Goal: Task Accomplishment & Management: Manage account settings

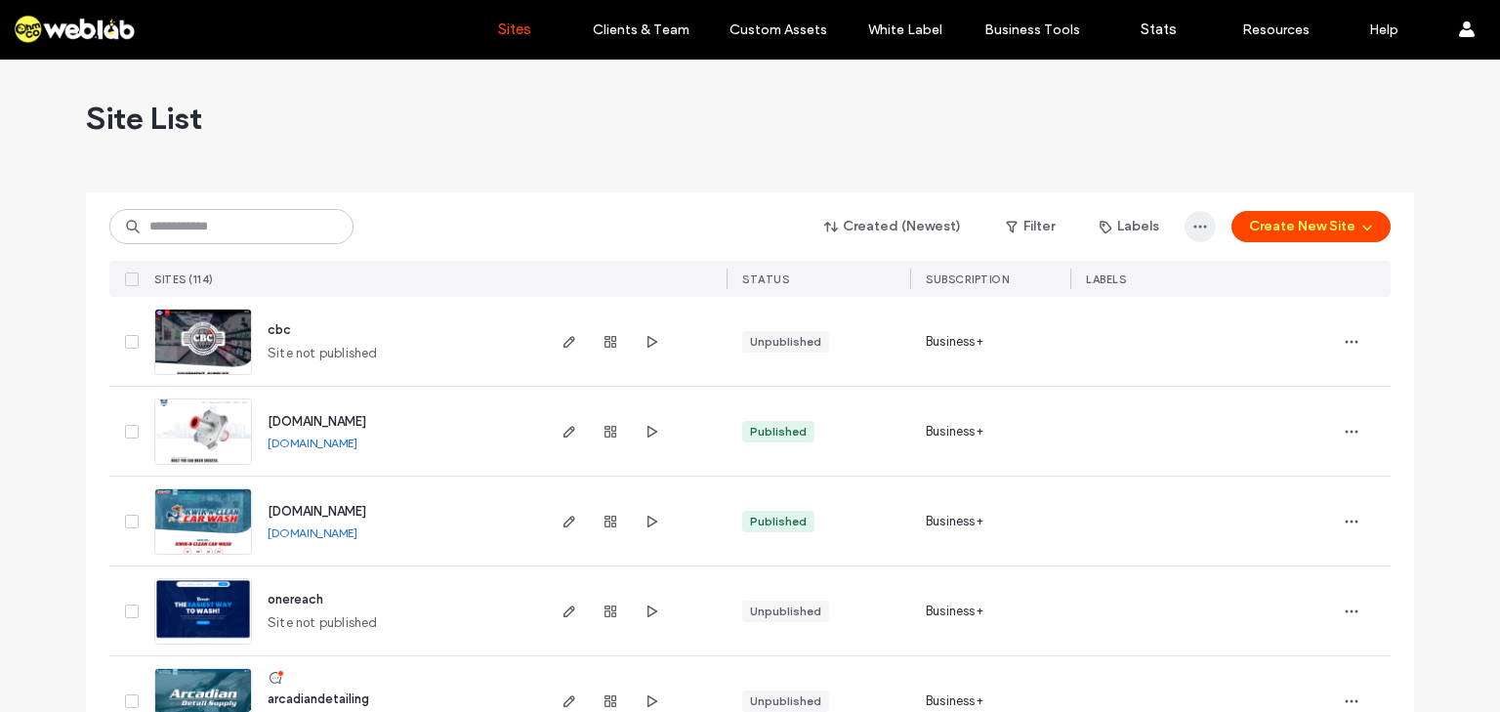
click at [1195, 223] on icon "button" at bounding box center [1200, 227] width 16 height 16
click at [1115, 180] on div at bounding box center [750, 185] width 1328 height 16
click at [1121, 223] on button "Labels" at bounding box center [1129, 226] width 95 height 31
click at [693, 235] on div "Created (Newest) Filter Labels Create New Site" at bounding box center [749, 226] width 1281 height 37
click at [885, 227] on button "Created (Newest)" at bounding box center [892, 226] width 171 height 31
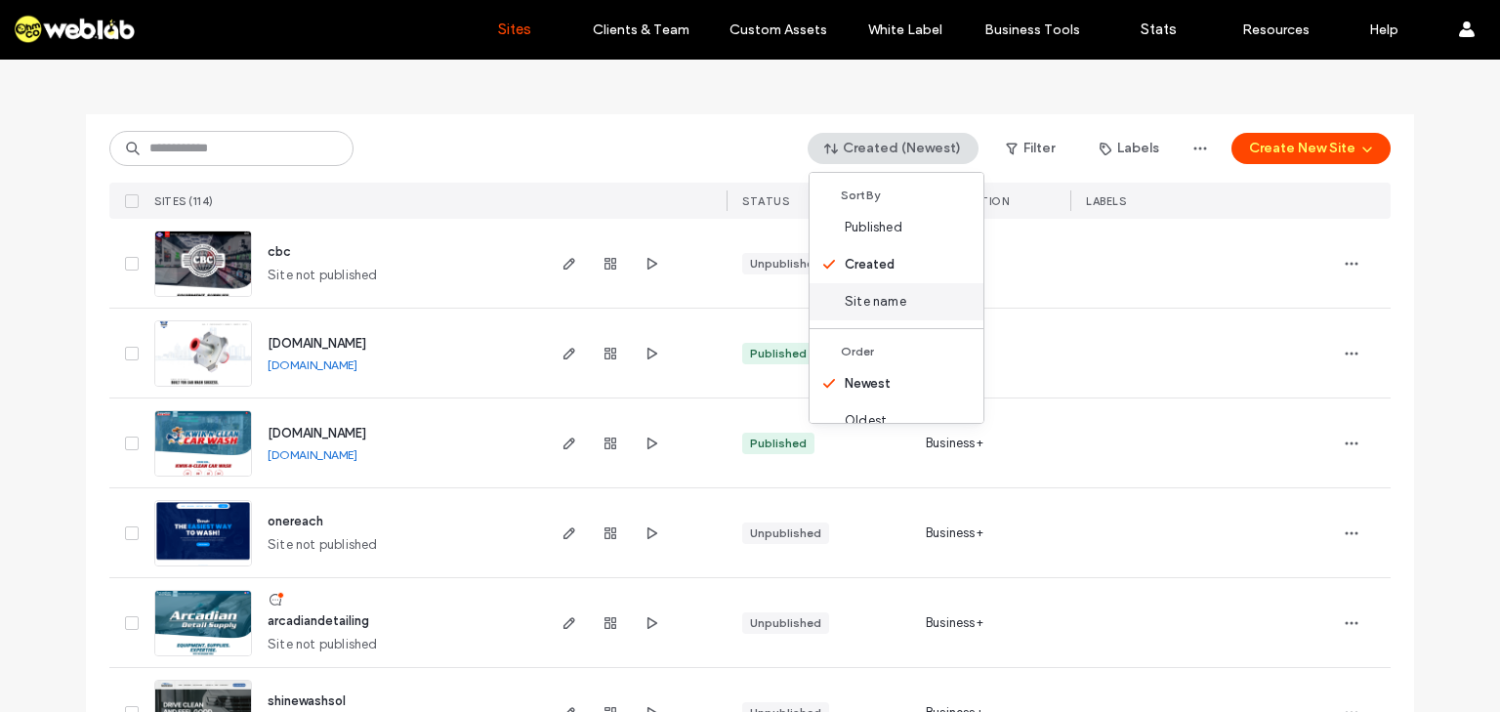
click at [870, 309] on span "Site name" at bounding box center [876, 302] width 62 height 20
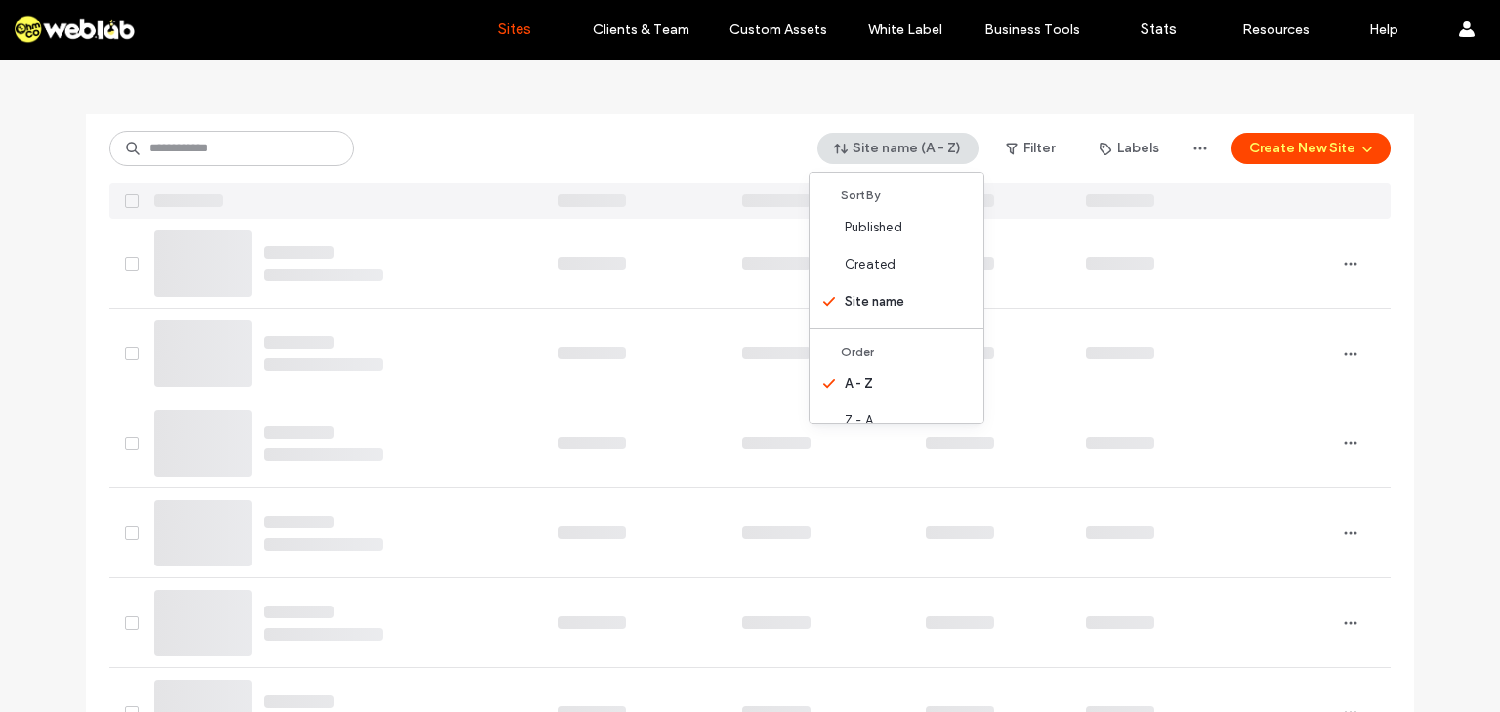
click at [557, 133] on div "Site name (A - Z) Filter Labels Create New Site" at bounding box center [749, 148] width 1281 height 37
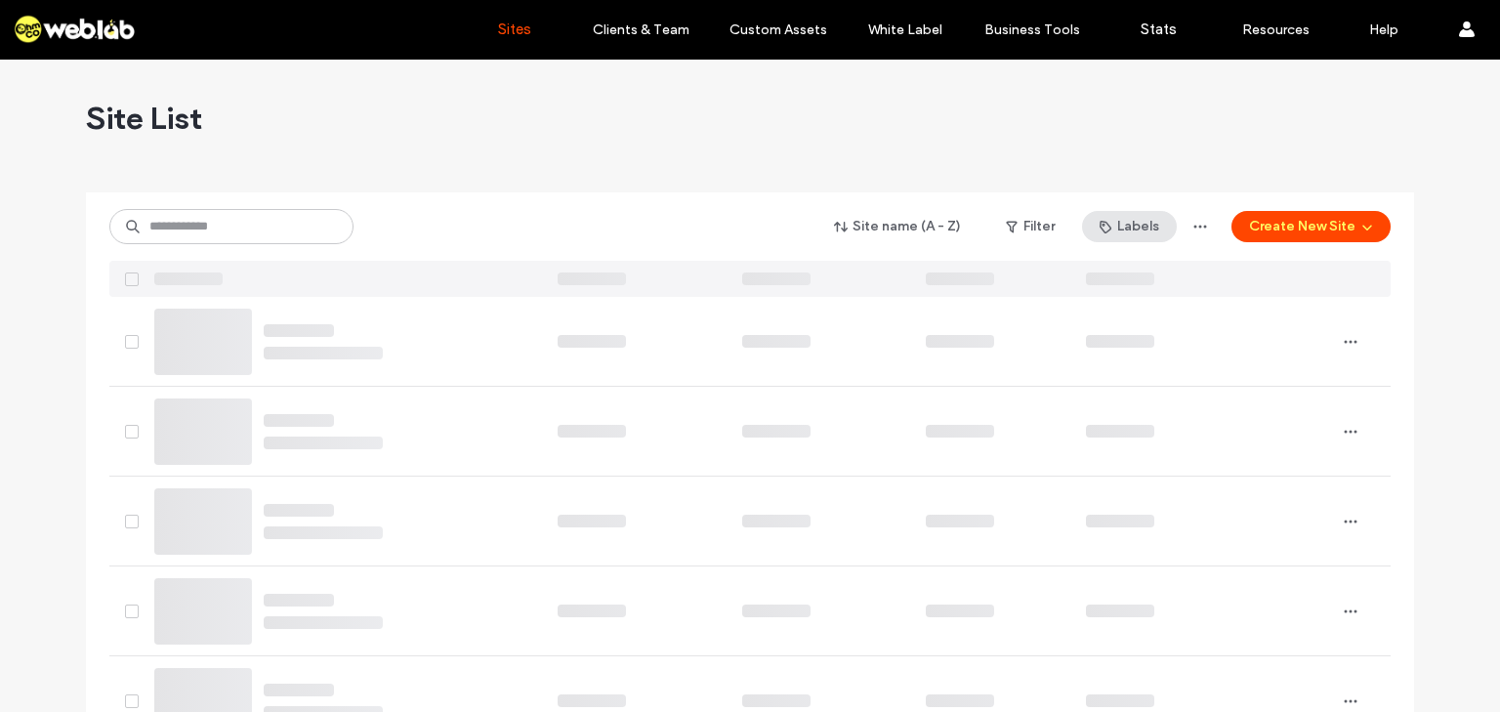
click at [1164, 226] on button "Labels" at bounding box center [1129, 226] width 95 height 31
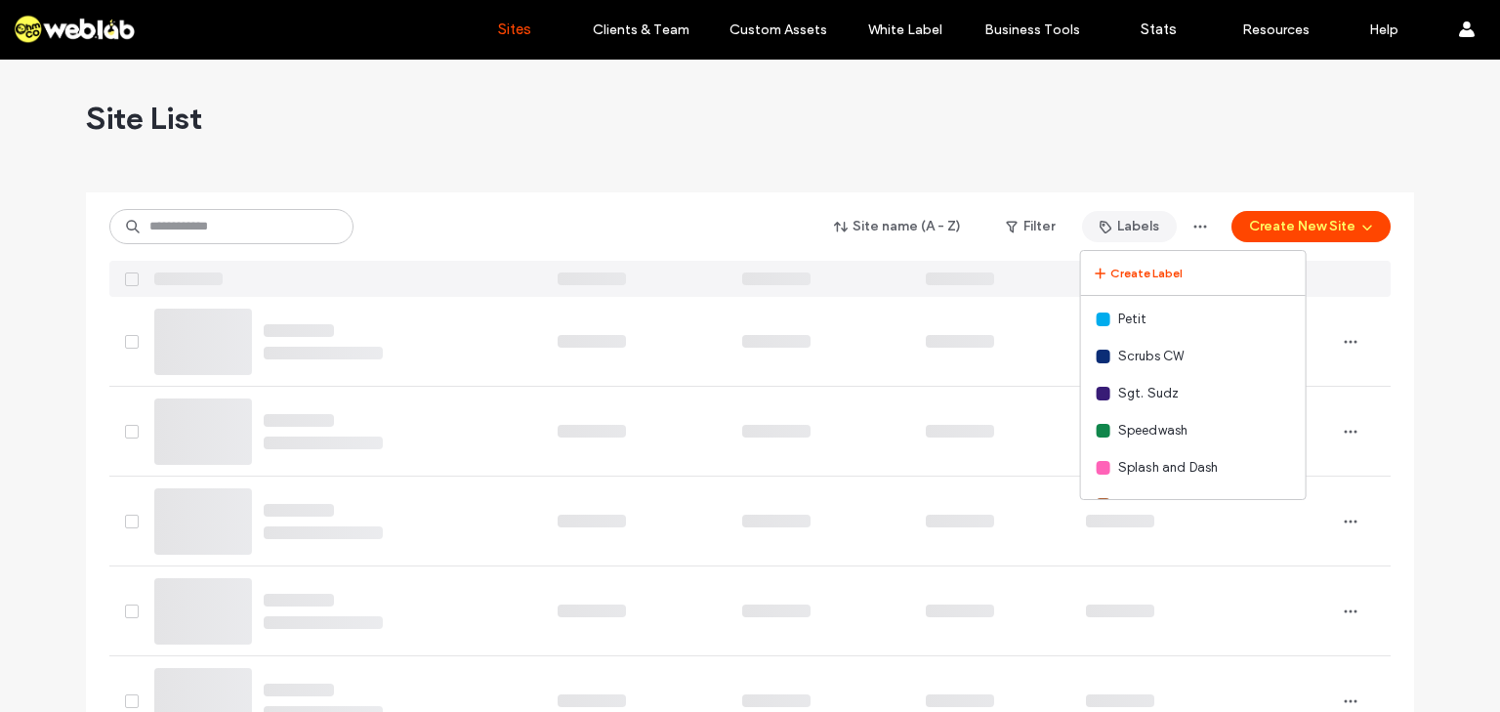
scroll to position [294, 0]
click at [1157, 435] on span "TEMPLATES" at bounding box center [1153, 437] width 70 height 20
click at [691, 214] on div "Site name (A - Z) Filter Labels Create Label API Blue Penguin Car Wash MGMT Hun…" at bounding box center [749, 226] width 1281 height 37
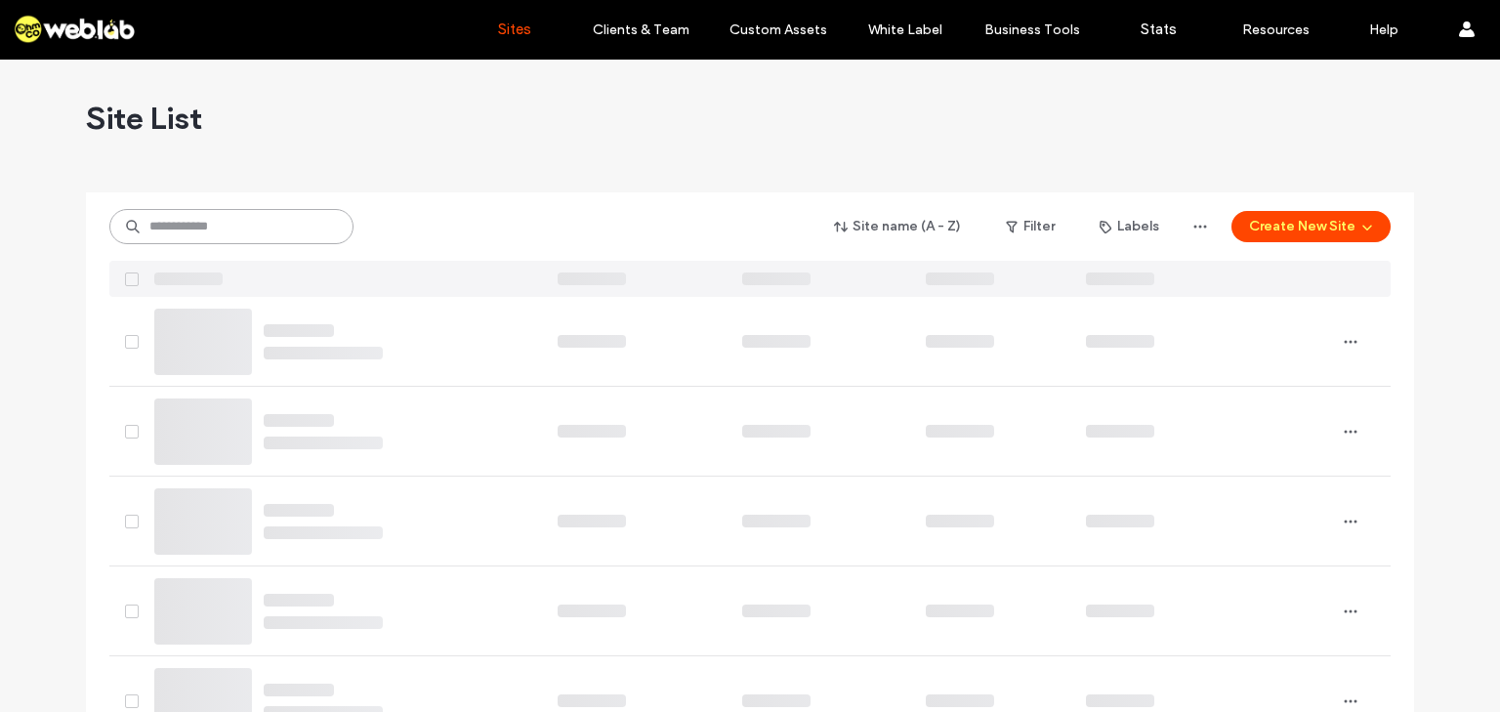
click at [275, 230] on input at bounding box center [231, 226] width 244 height 35
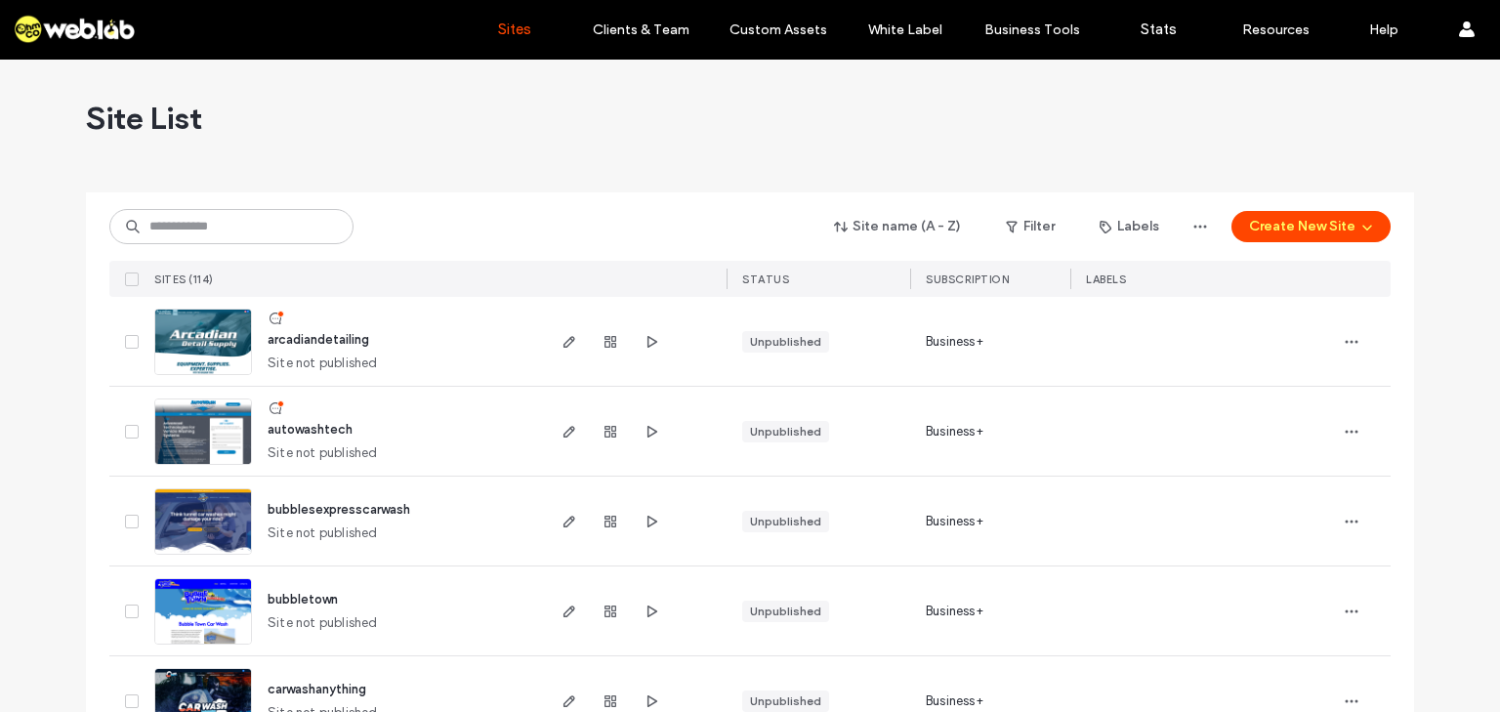
click at [540, 180] on div at bounding box center [750, 185] width 1328 height 16
click at [1056, 226] on button "Filter" at bounding box center [1030, 226] width 88 height 31
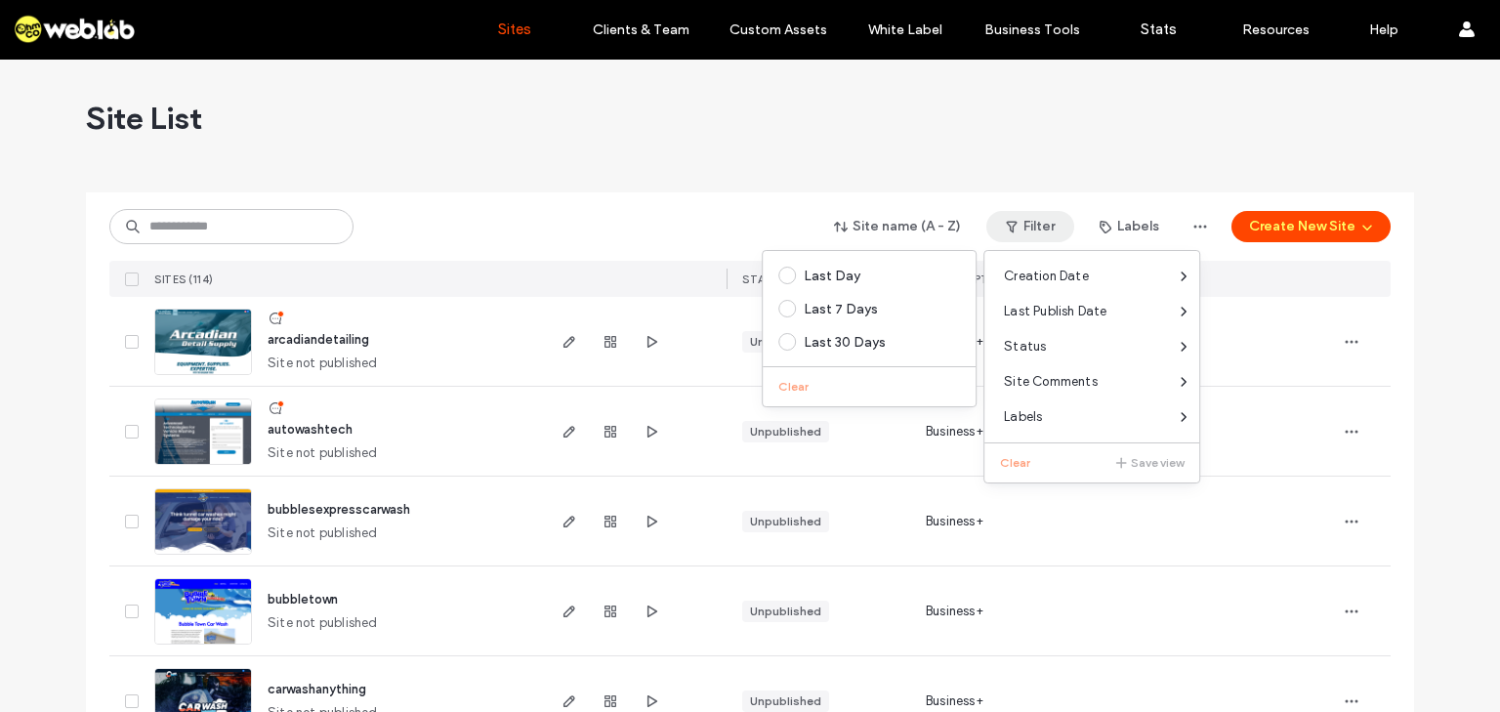
click at [1034, 413] on span "Labels" at bounding box center [1023, 417] width 38 height 20
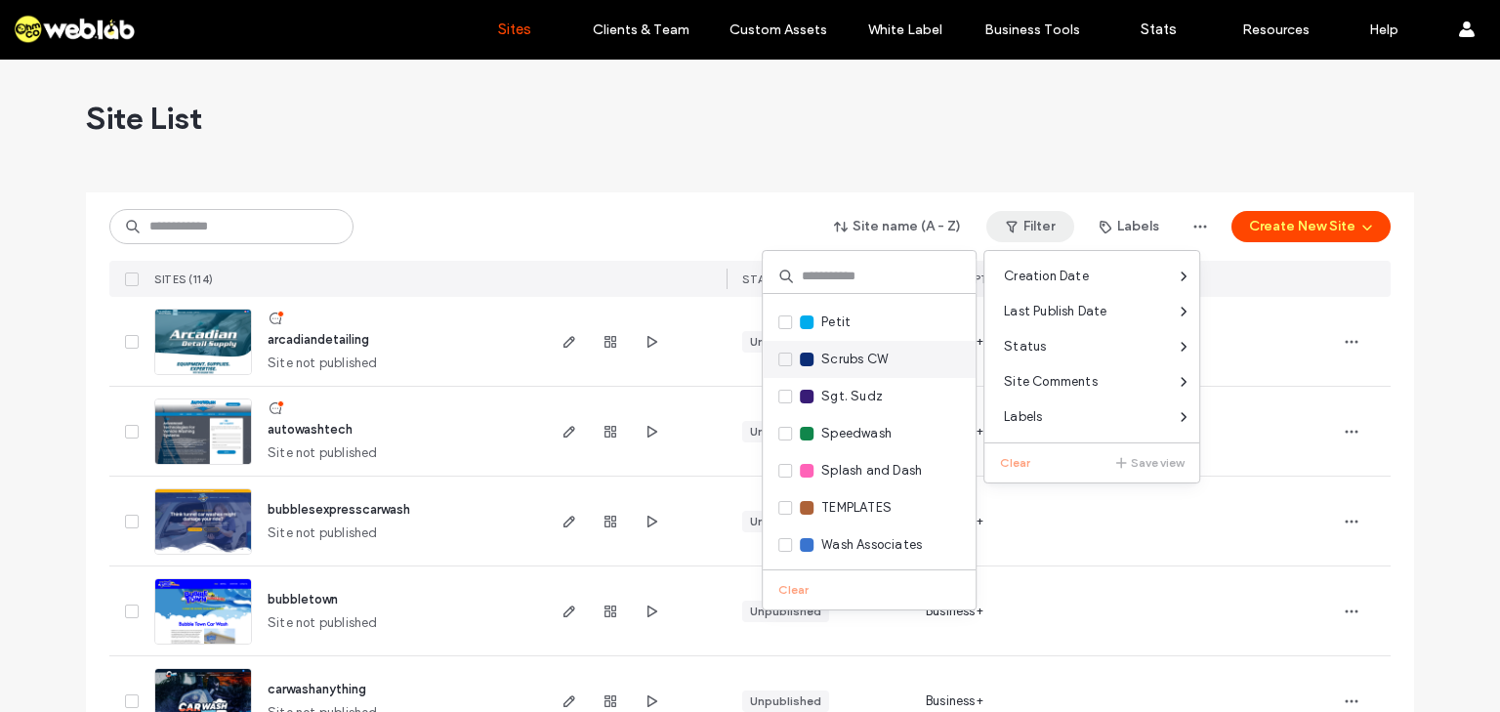
scroll to position [215, 0]
click at [781, 500] on span at bounding box center [785, 506] width 14 height 14
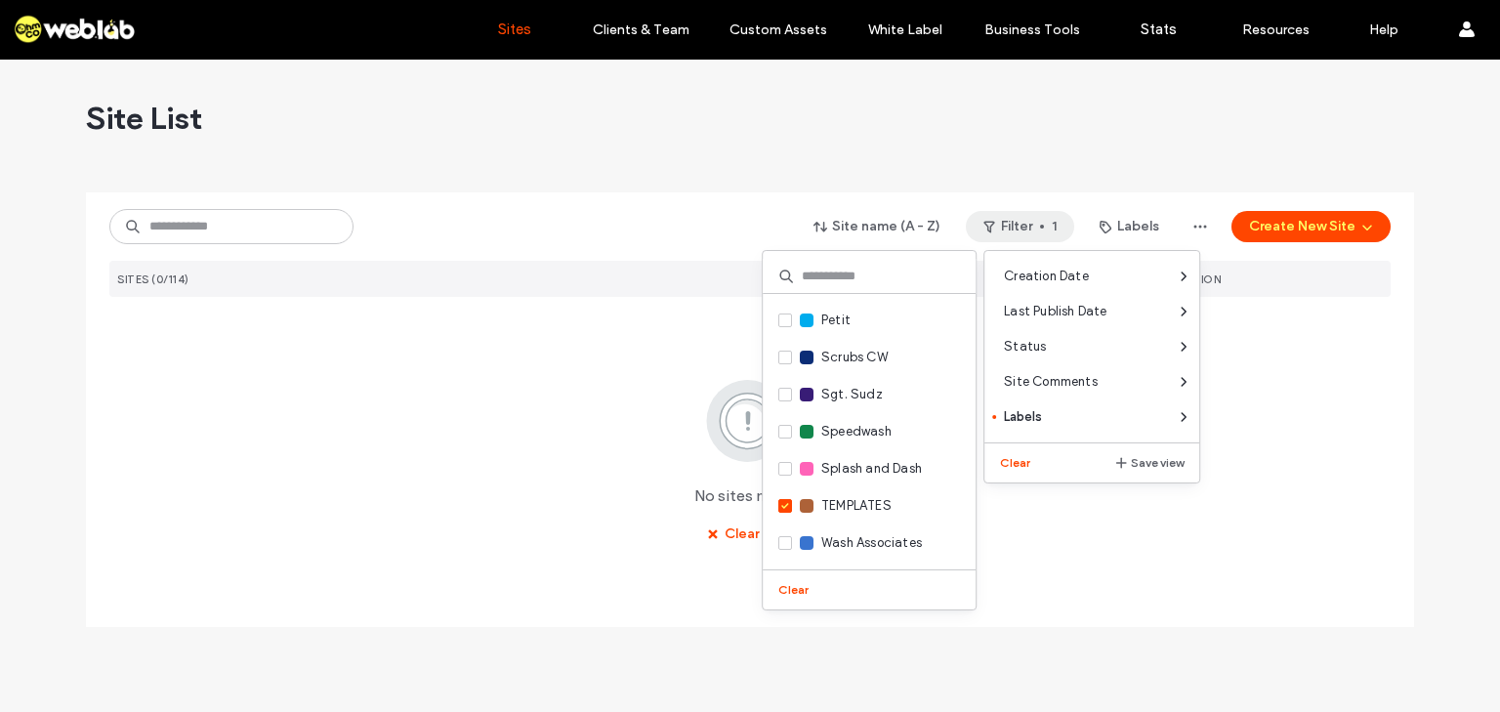
click at [630, 194] on div "Site name (A - Z) Filter 1 Labels Create New Site SITES (0/114) STATUS SUBSCRIP…" at bounding box center [749, 370] width 1281 height 357
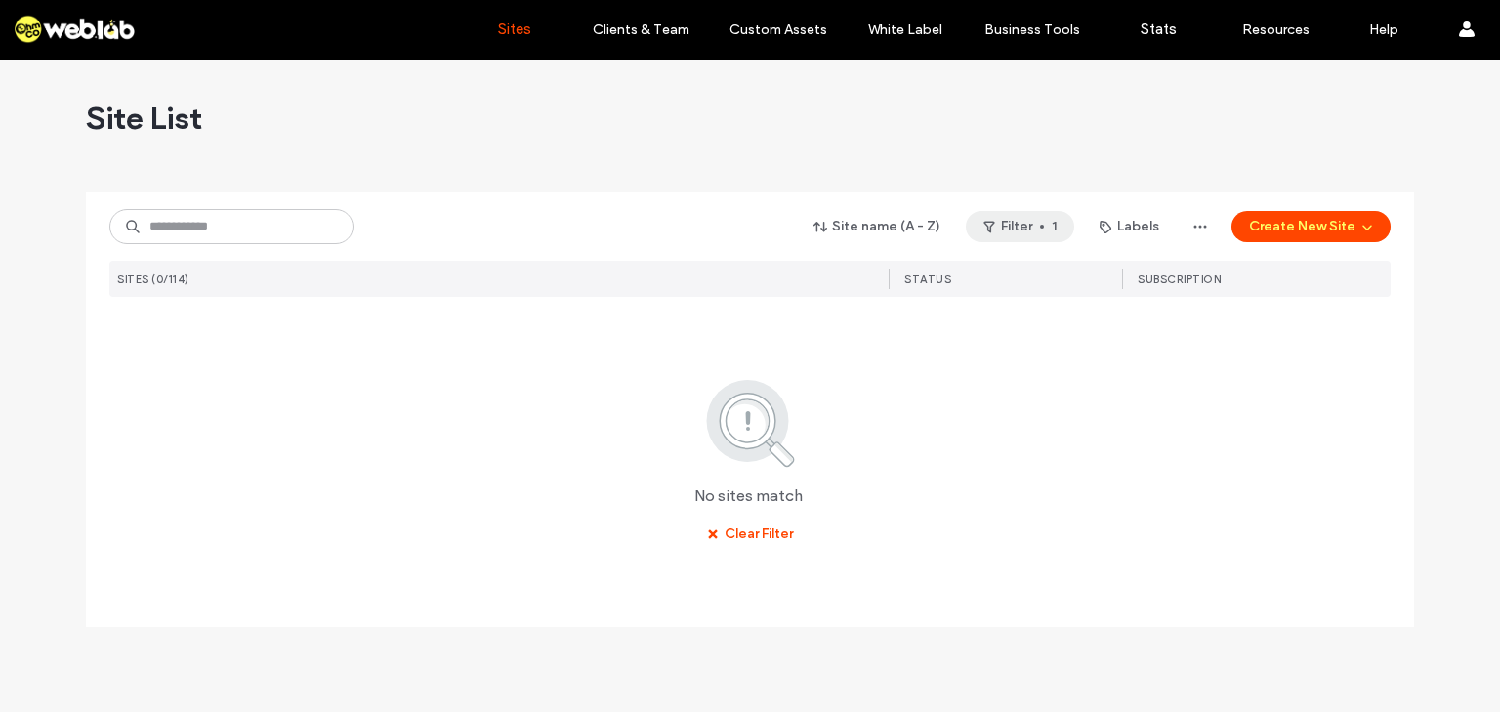
click at [1065, 229] on button "Filter 1" at bounding box center [1020, 226] width 108 height 31
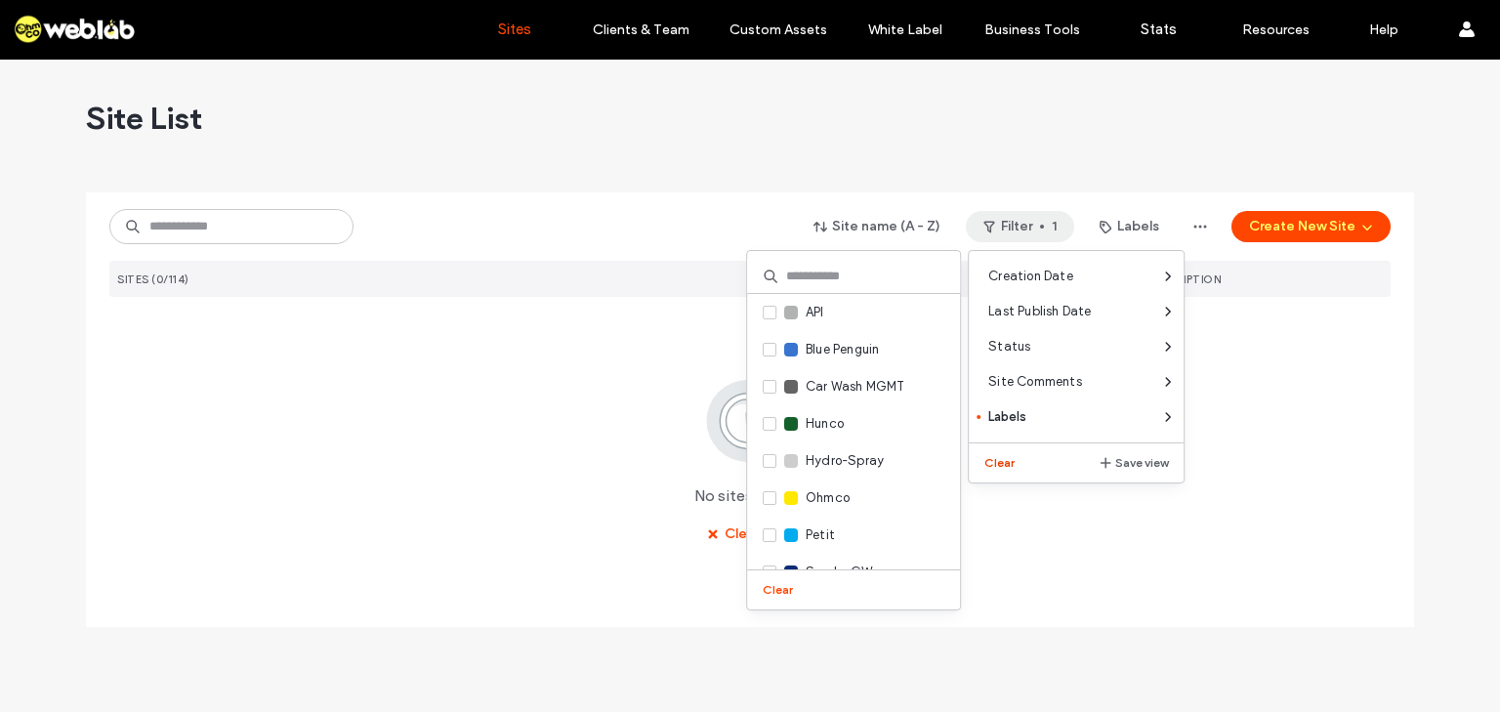
click at [1008, 462] on button "Clear" at bounding box center [1001, 462] width 50 height 23
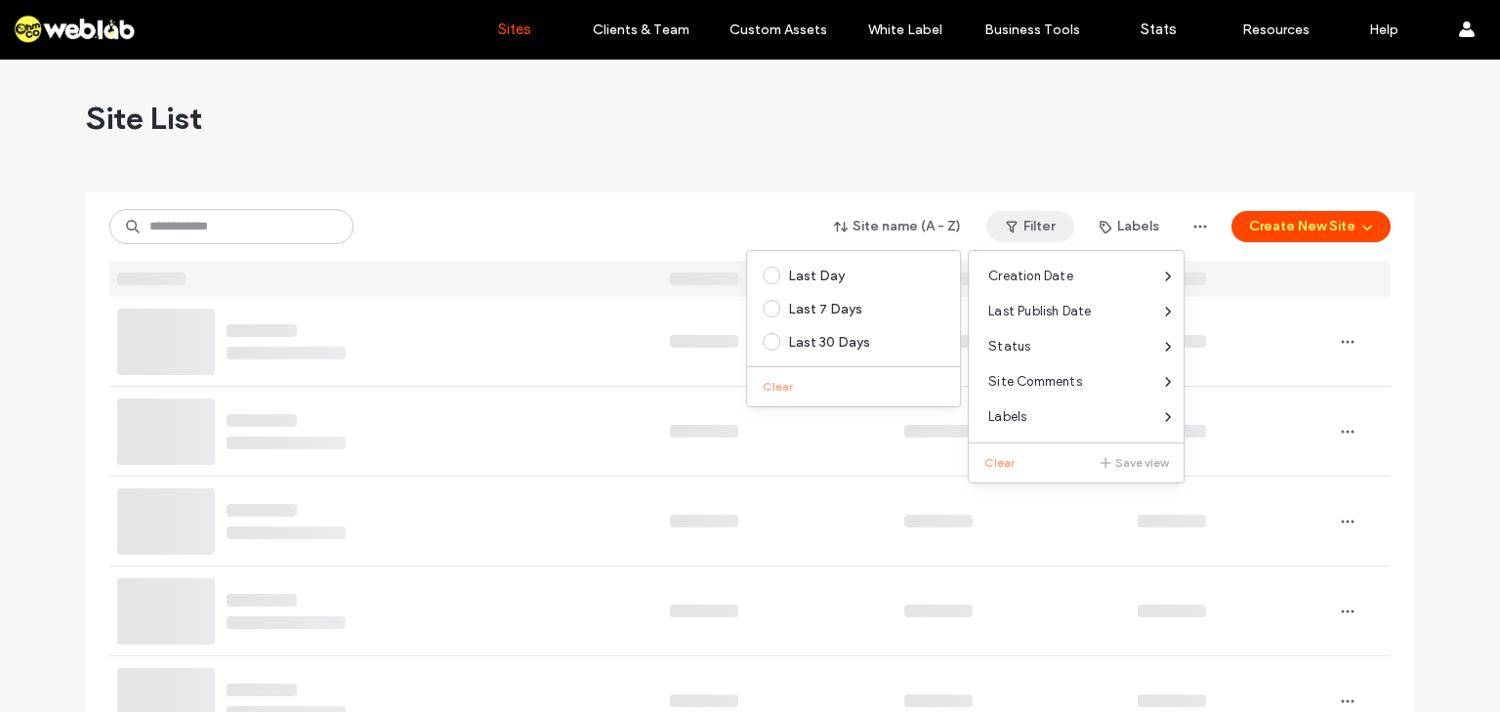
click at [587, 171] on div "Site List" at bounding box center [750, 118] width 1328 height 117
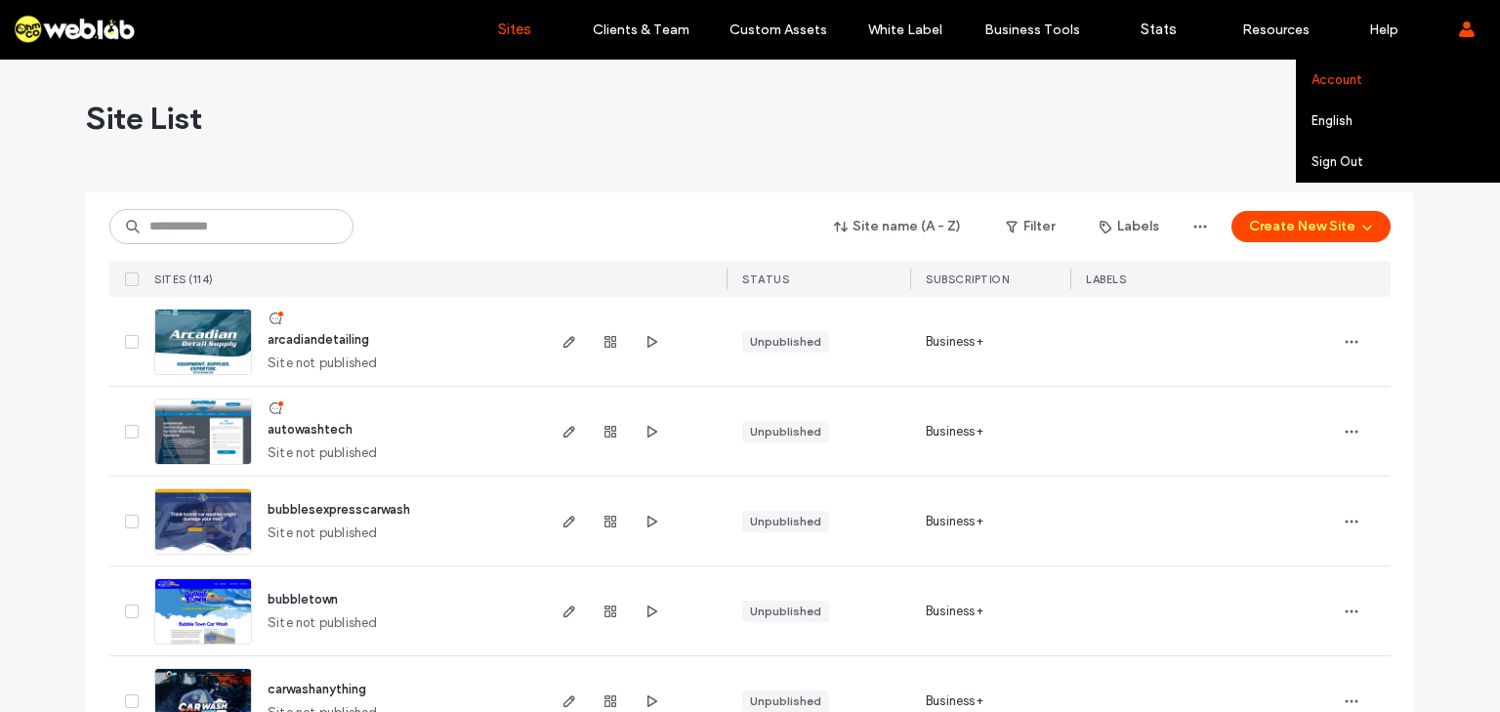
click at [1329, 91] on link "Account" at bounding box center [1405, 80] width 188 height 40
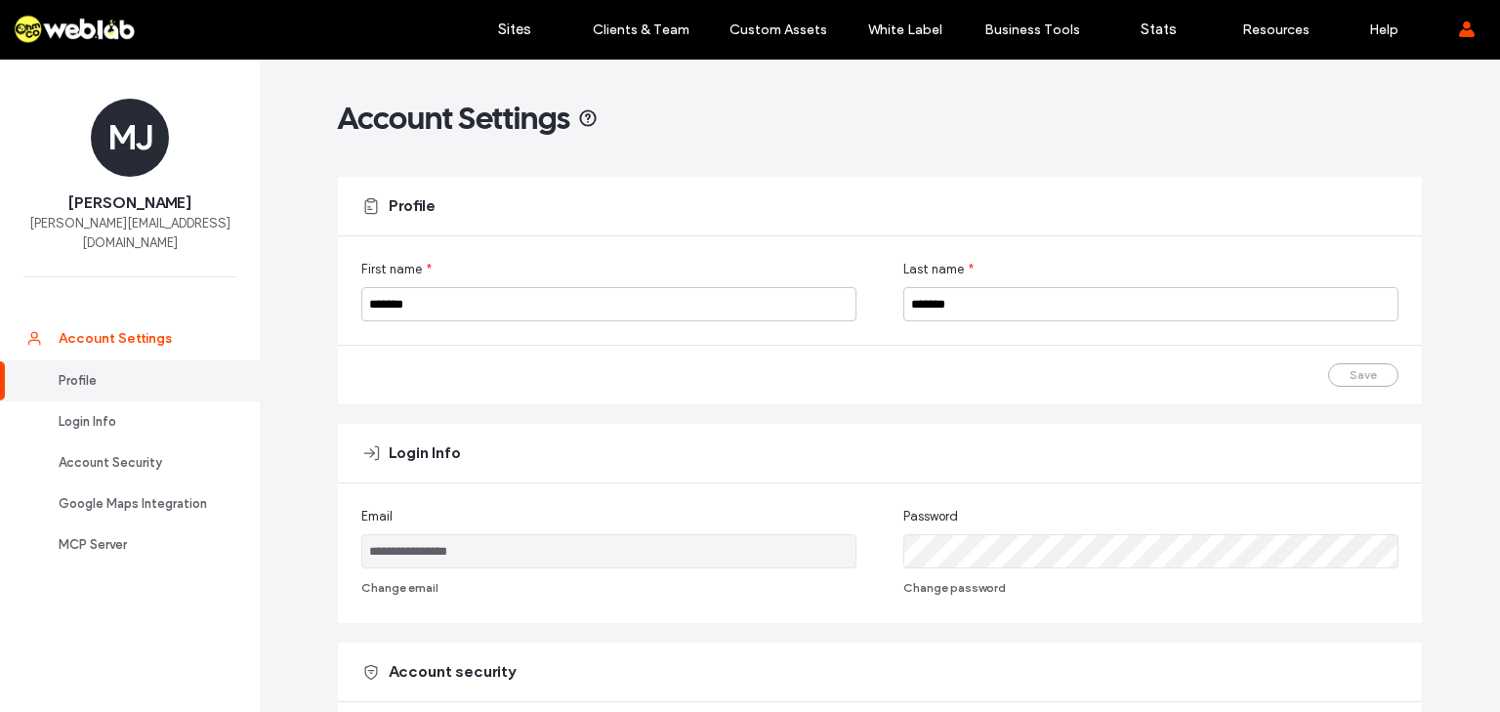
click at [146, 316] on link "Account Settings" at bounding box center [130, 338] width 260 height 44
click at [82, 329] on link "Account Settings" at bounding box center [130, 338] width 260 height 44
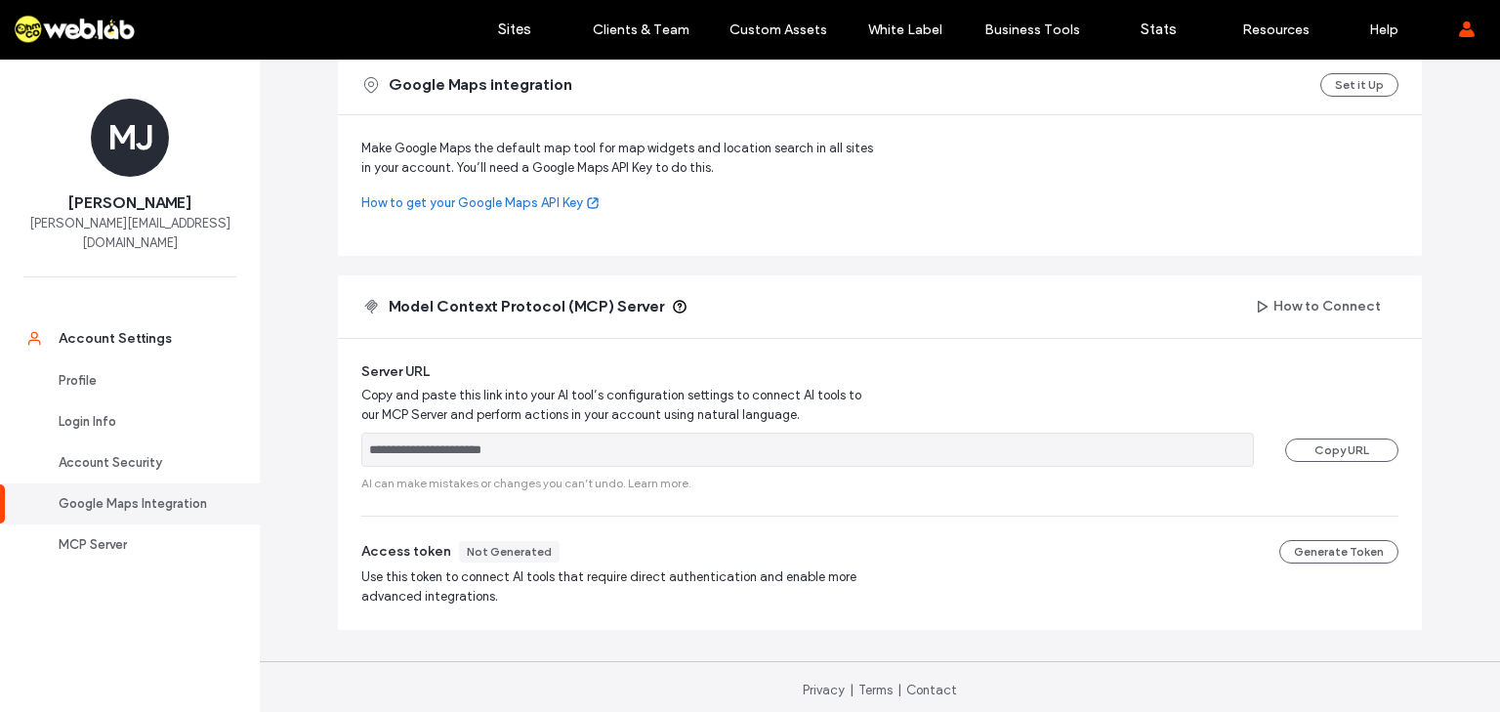
scroll to position [787, 0]
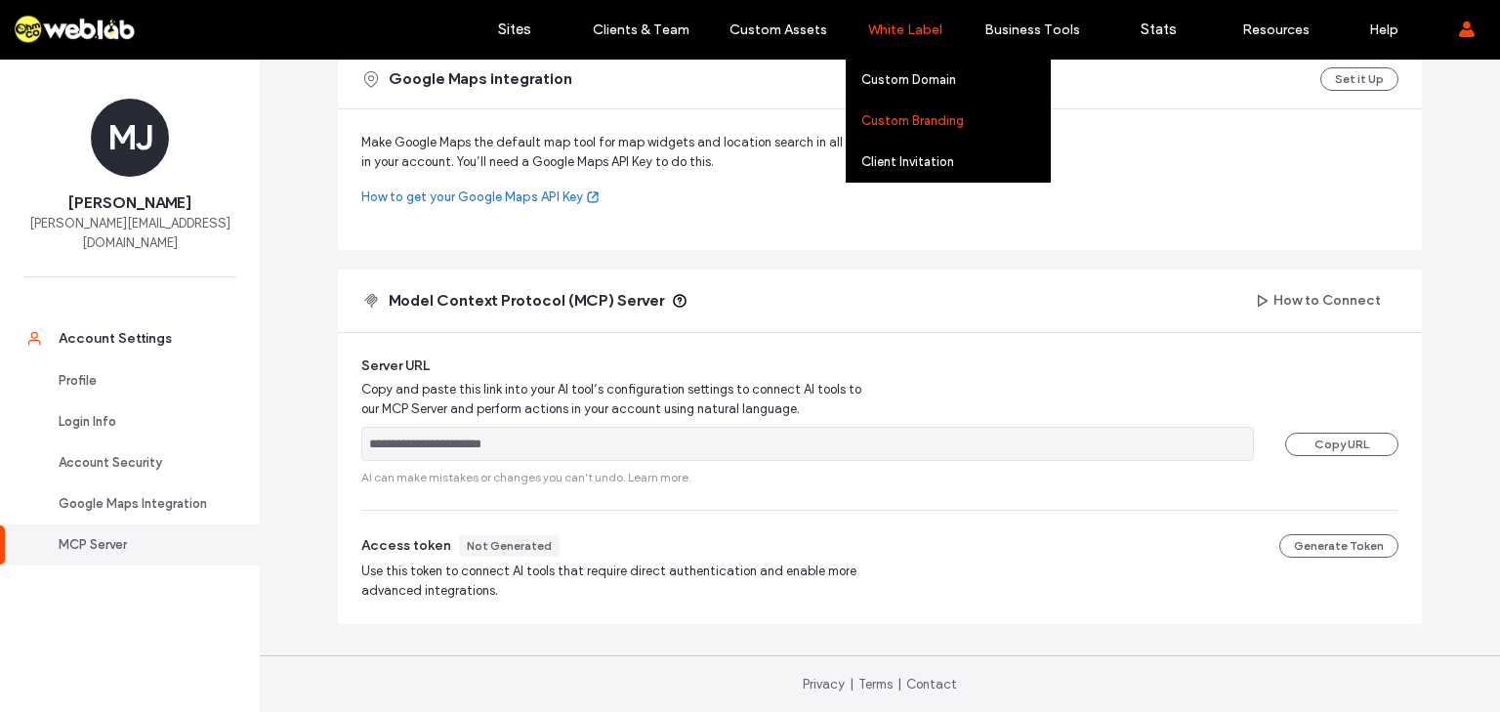
click at [907, 131] on link "Custom Branding" at bounding box center [955, 121] width 188 height 40
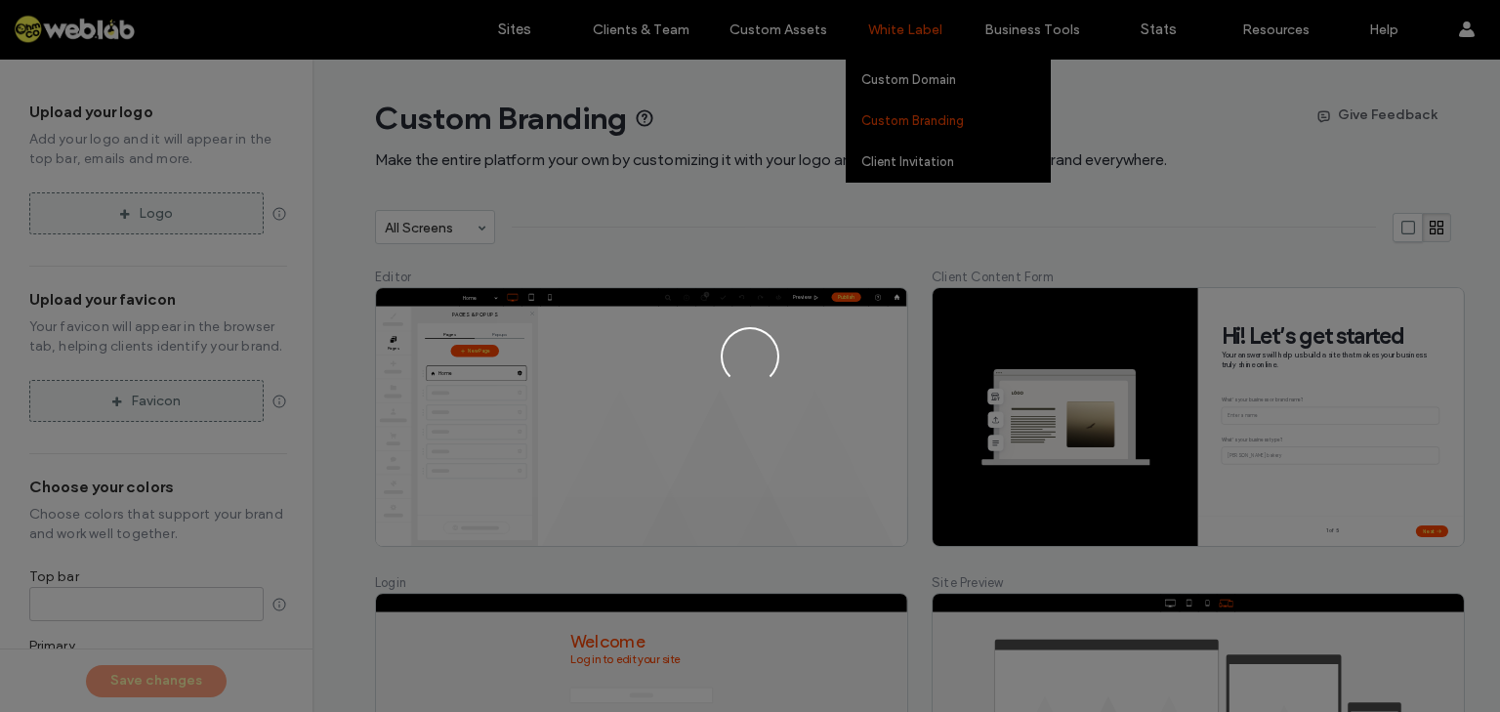
type input "*******"
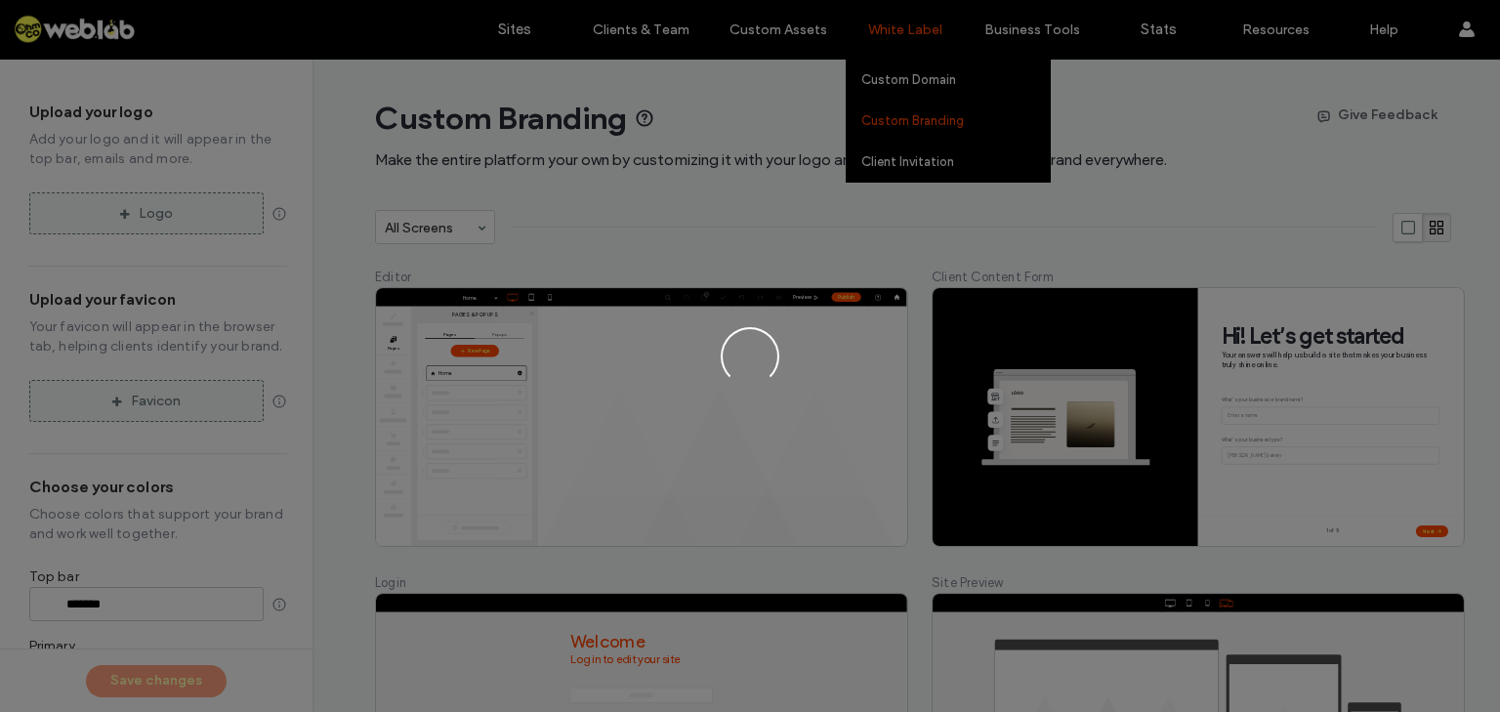
type input "*******"
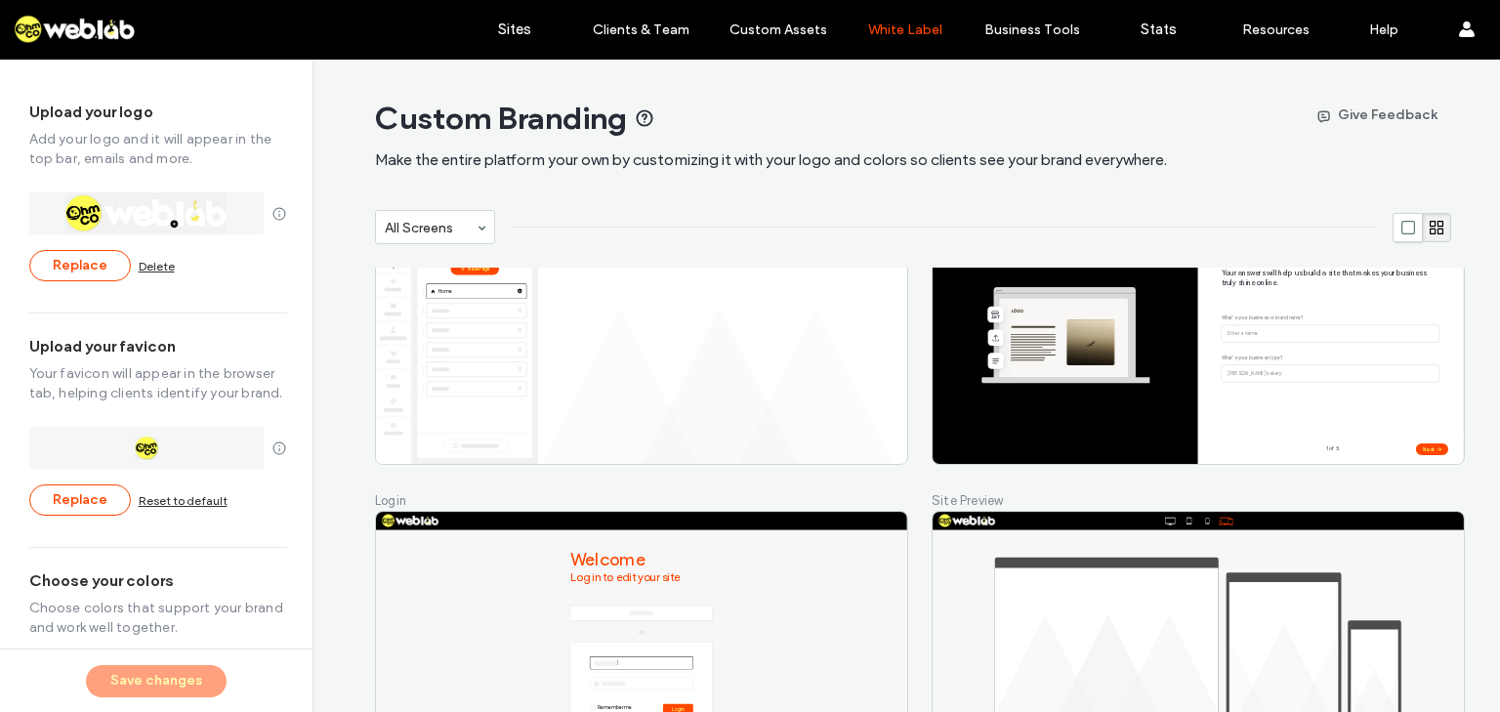
scroll to position [72, 0]
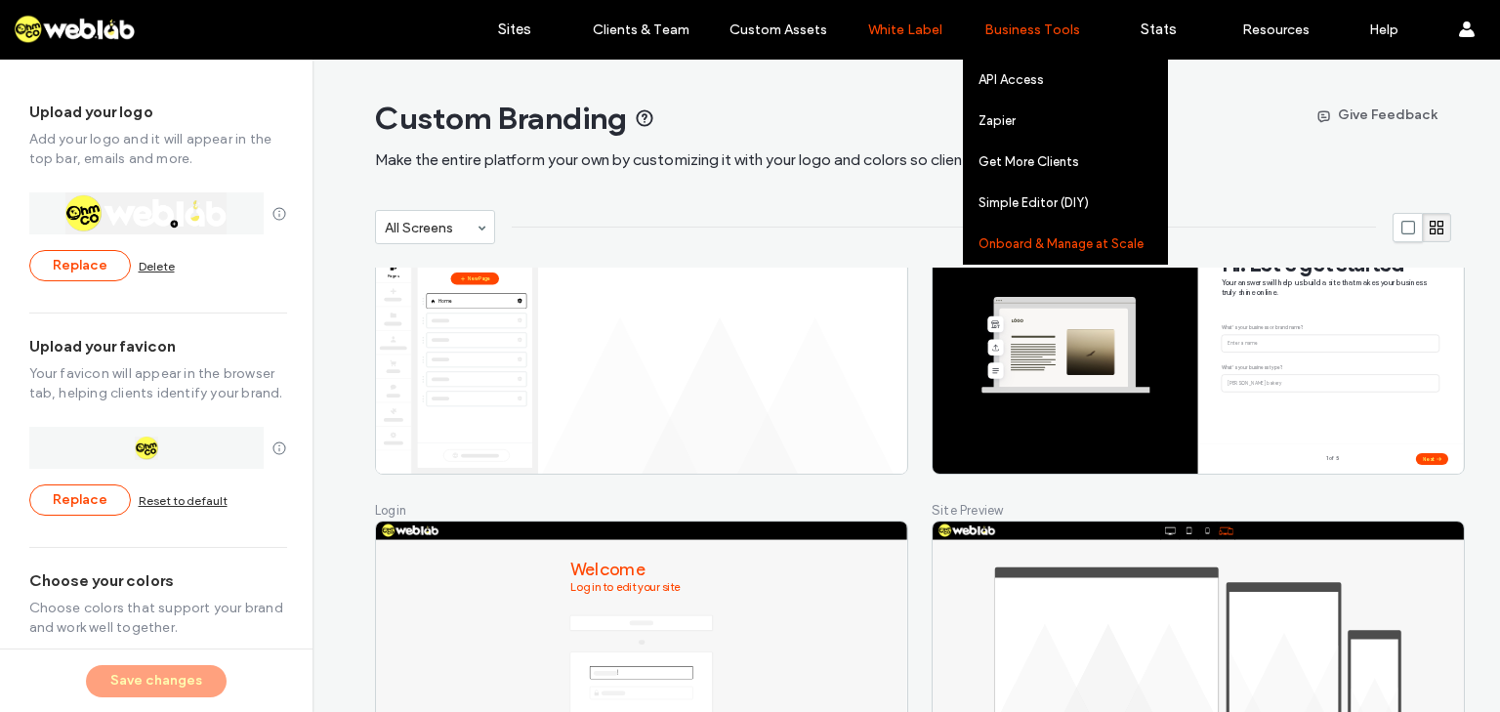
click at [1041, 231] on link "Onboard & Manage at Scale" at bounding box center [1072, 244] width 188 height 40
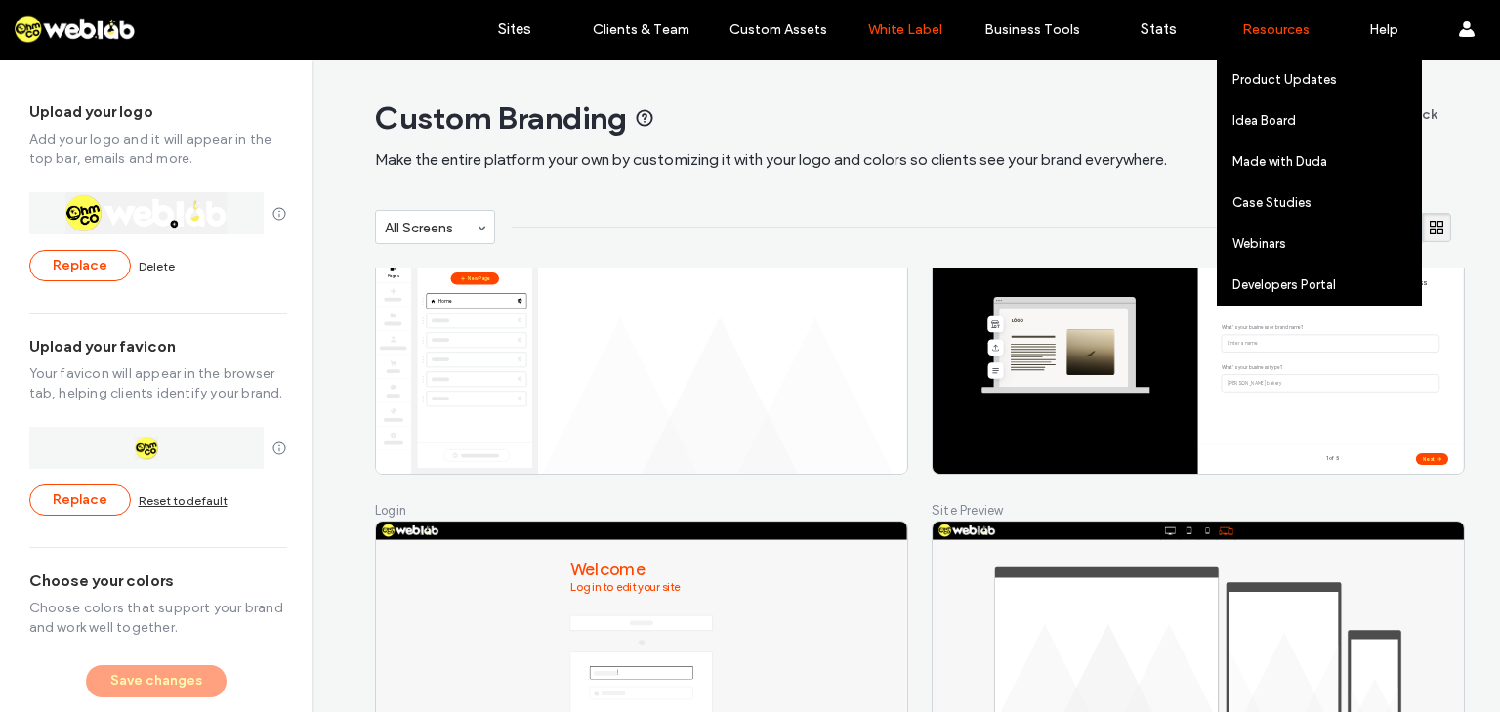
click at [1270, 30] on label "Resources" at bounding box center [1275, 29] width 67 height 17
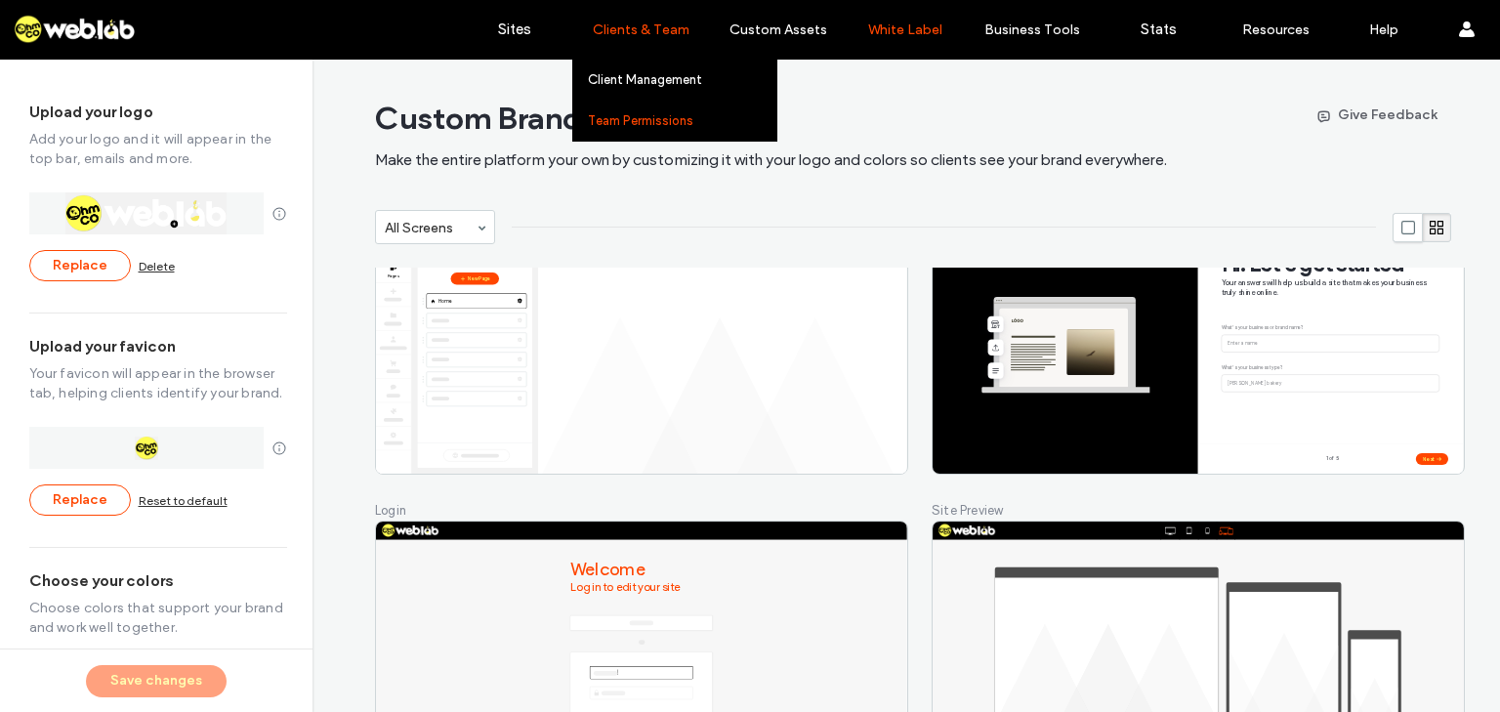
click at [601, 113] on label "Team Permissions" at bounding box center [640, 120] width 105 height 15
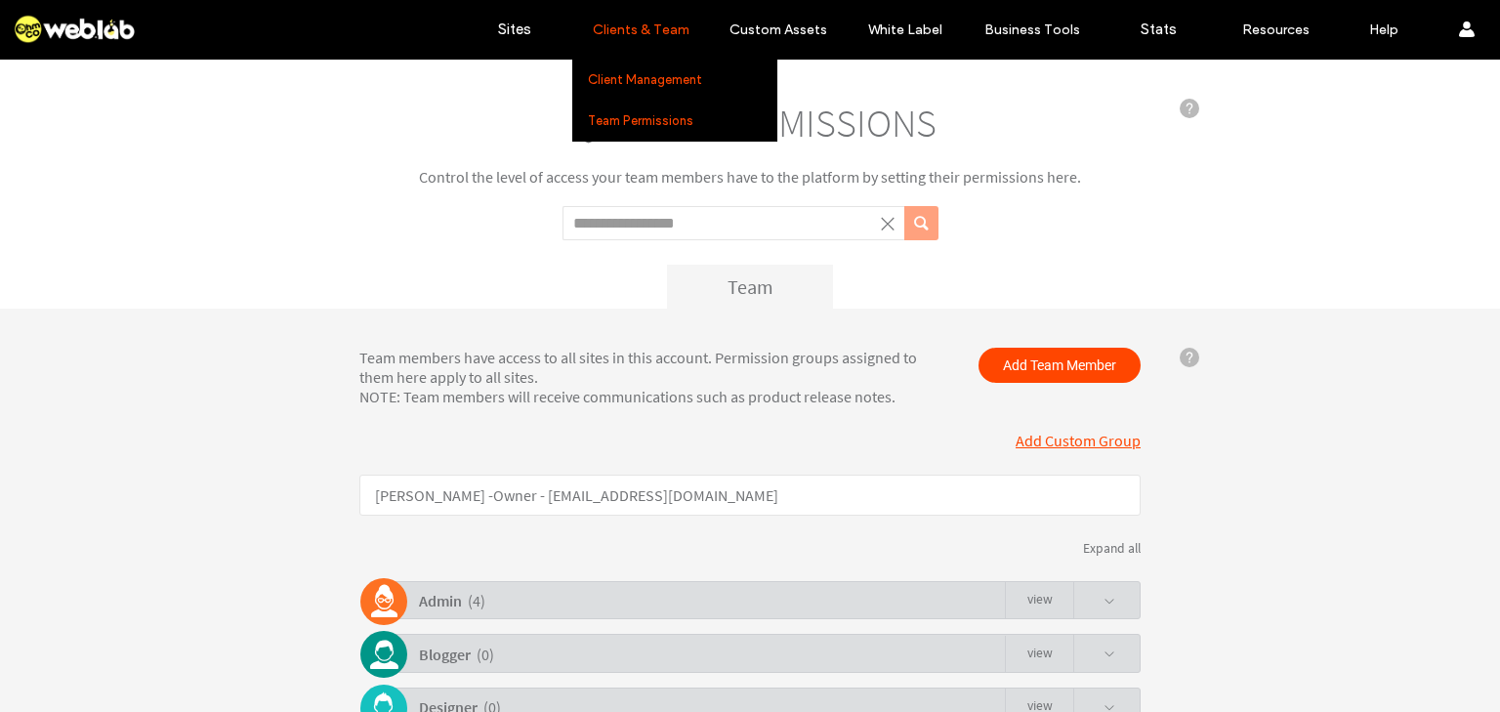
click at [649, 86] on label "Client Management" at bounding box center [645, 79] width 114 height 15
